Goal: Task Accomplishment & Management: Complete application form

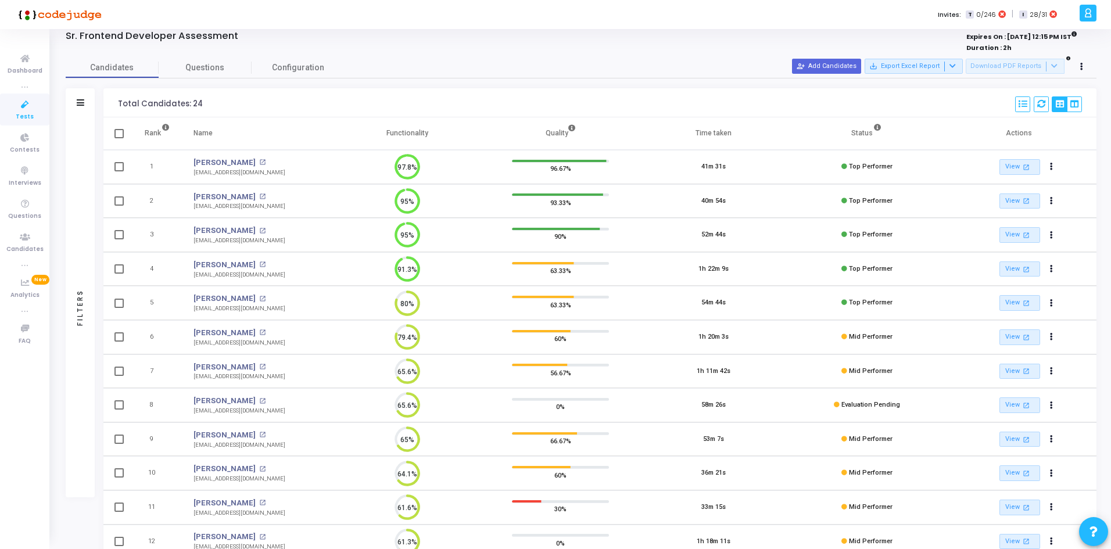
click at [23, 103] on icon at bounding box center [25, 105] width 24 height 15
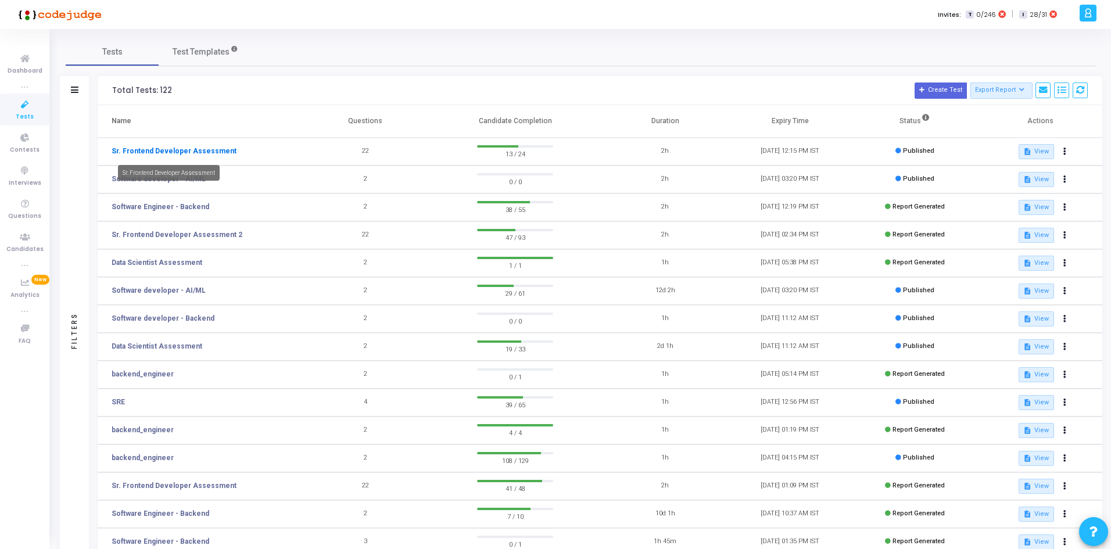
click at [157, 151] on link "Sr. Frontend Developer Assessment" at bounding box center [174, 151] width 125 height 10
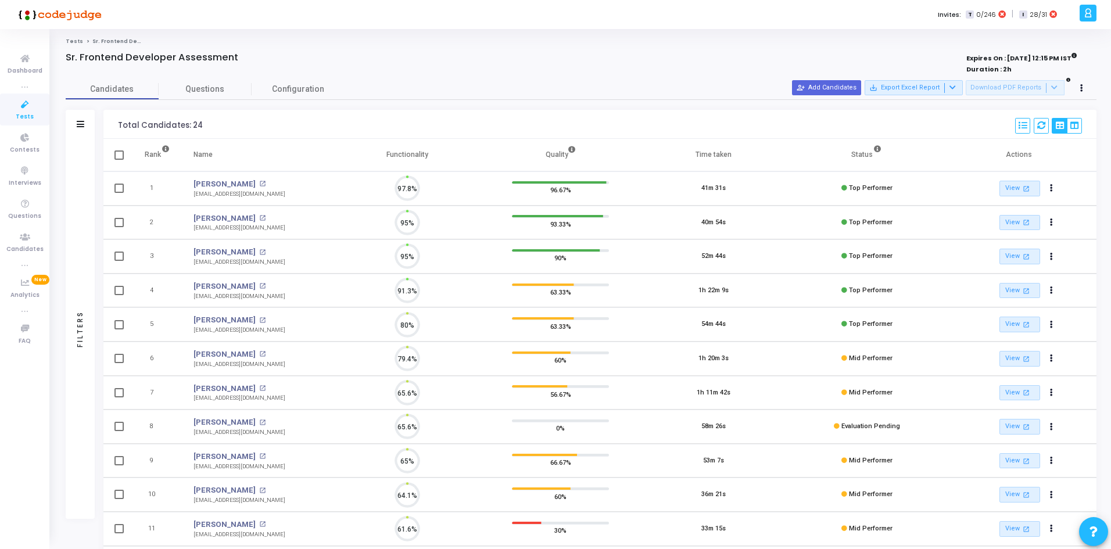
click at [844, 79] on div "Candidates Questions Configuration" at bounding box center [581, 89] width 1031 height 20
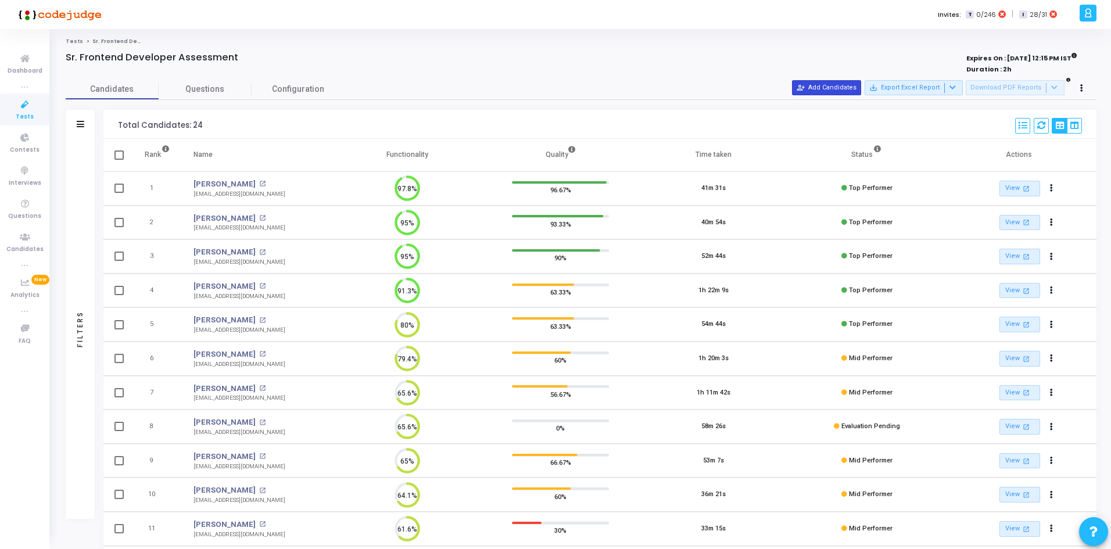
click at [842, 84] on button "person_add_alt Add Candidates" at bounding box center [826, 87] width 69 height 15
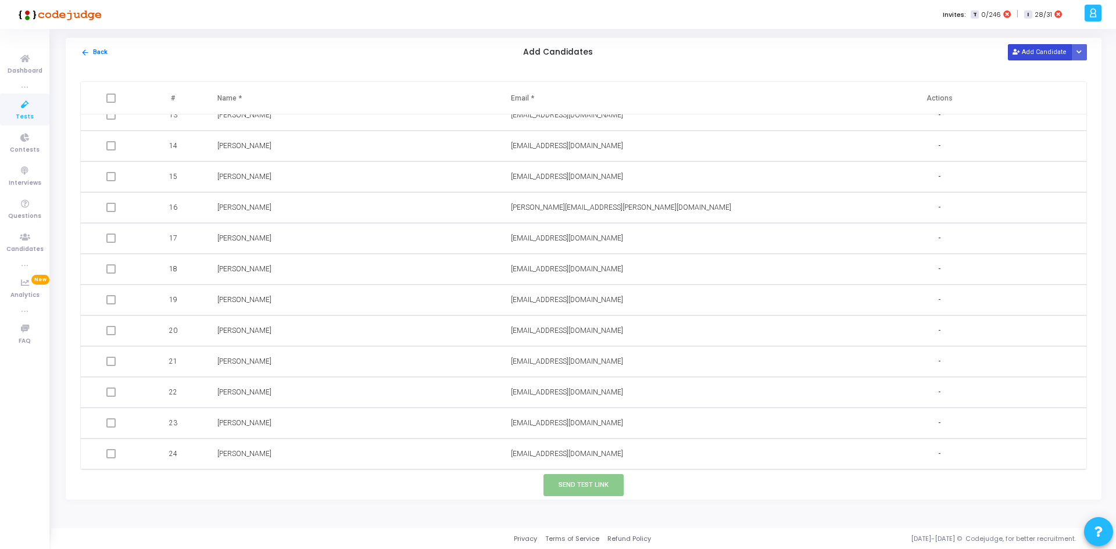
click at [1055, 53] on button "Add Candidate" at bounding box center [1040, 52] width 64 height 16
paste input "jangrahoney2309@gmail.com"
click at [543, 456] on input "text" at bounding box center [605, 454] width 188 height 19
type input "jangrahoney2309@gmail.com"
click at [386, 456] on input "text" at bounding box center [311, 454] width 188 height 19
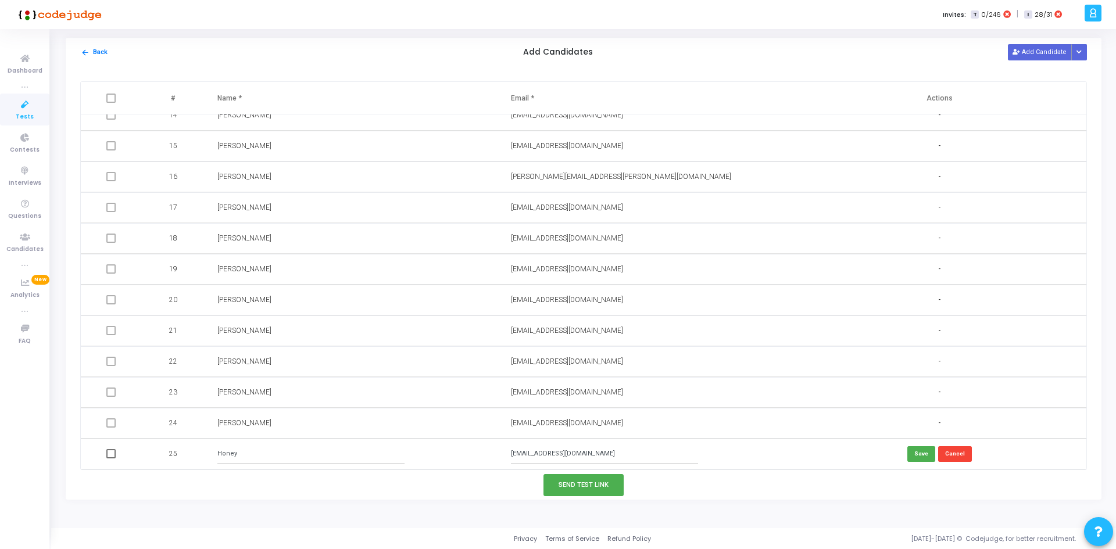
click at [318, 446] on input "Honey" at bounding box center [311, 454] width 188 height 19
paste input "anny Jangra"
type input "Hanny Jangra"
click at [592, 490] on button "Send Test Link" at bounding box center [583, 485] width 80 height 22
click at [572, 485] on button "Send Test Link" at bounding box center [583, 485] width 80 height 22
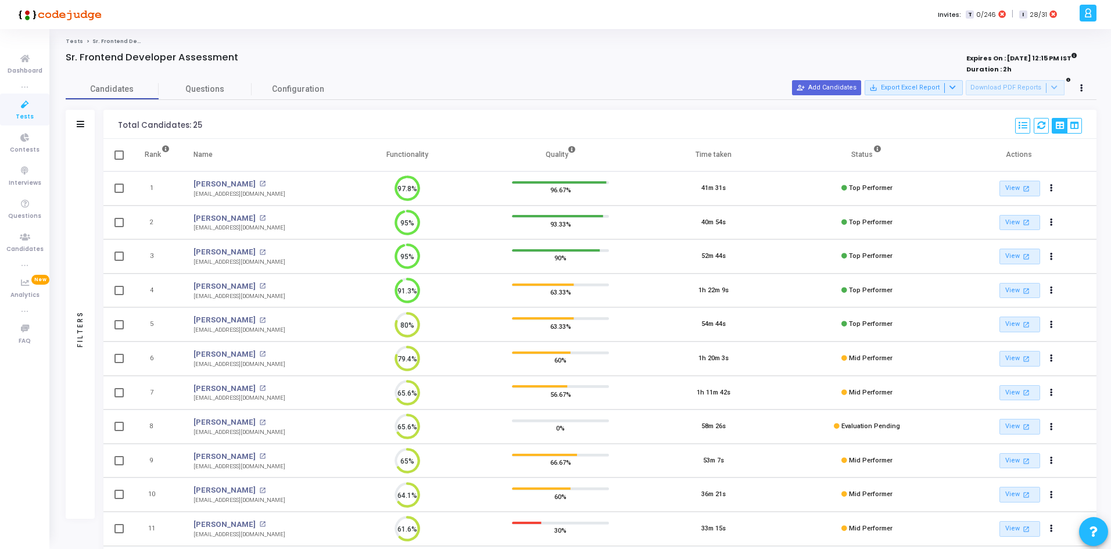
click at [85, 116] on div "Filters" at bounding box center [80, 124] width 29 height 29
